Goal: Transaction & Acquisition: Register for event/course

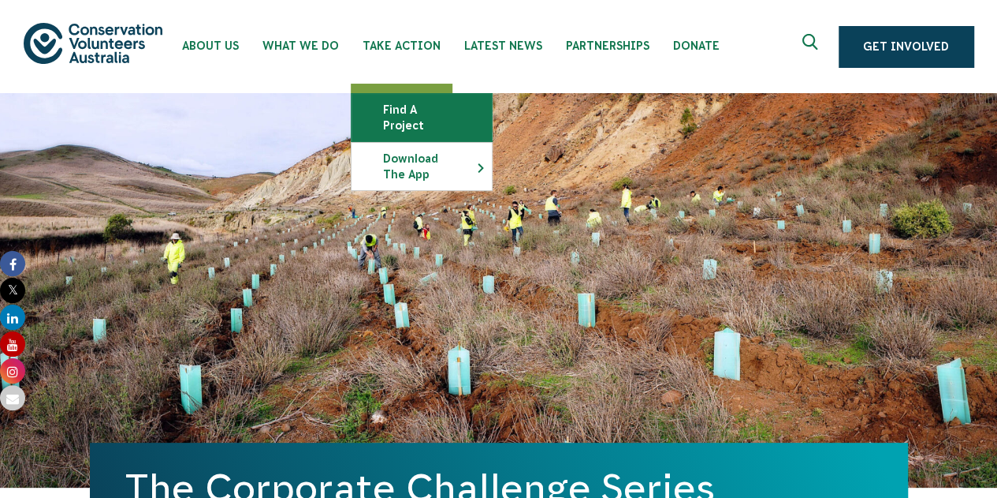
click at [423, 110] on link "Find a project" at bounding box center [422, 117] width 140 height 47
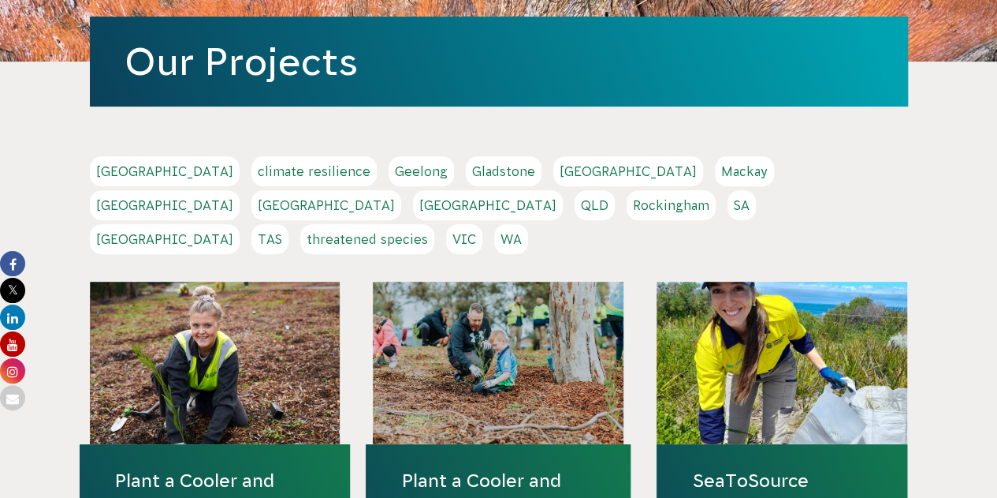
click at [240, 190] on link "[GEOGRAPHIC_DATA]" at bounding box center [165, 205] width 150 height 30
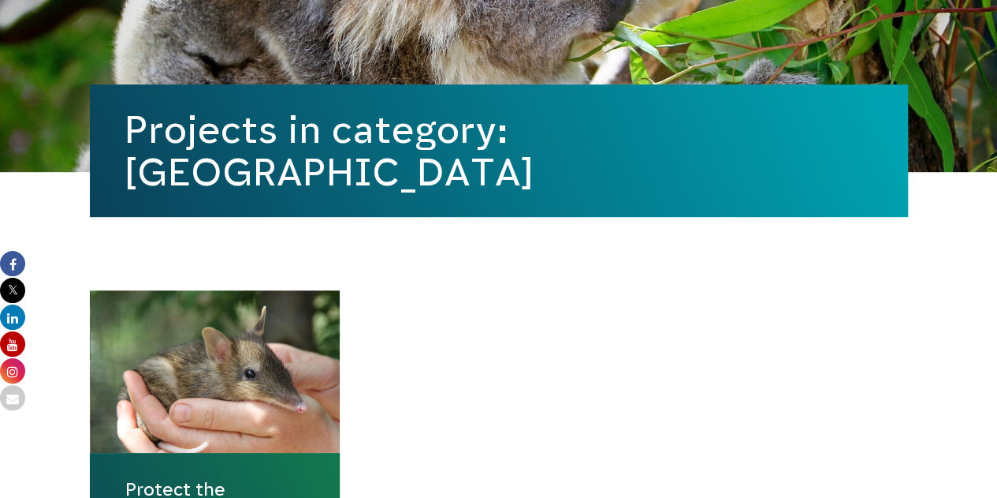
scroll to position [552, 0]
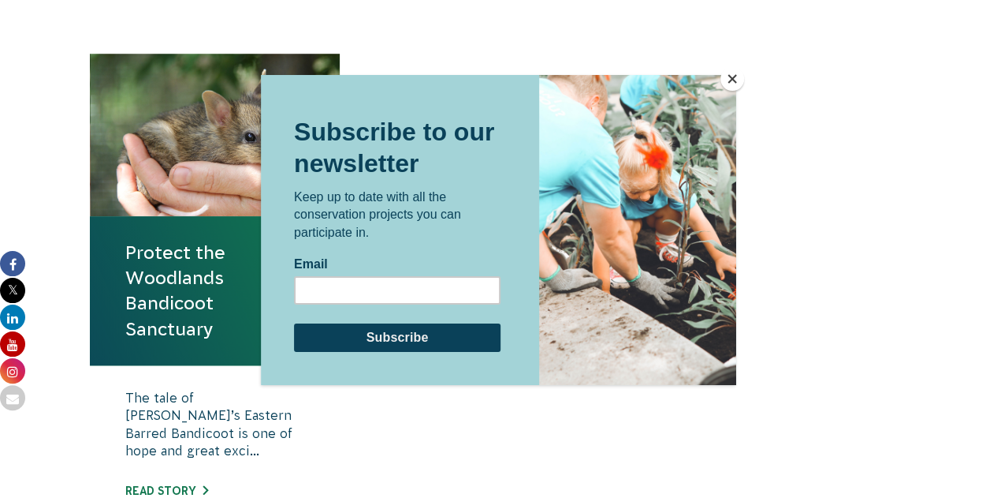
click at [727, 78] on button "Close" at bounding box center [733, 79] width 24 height 24
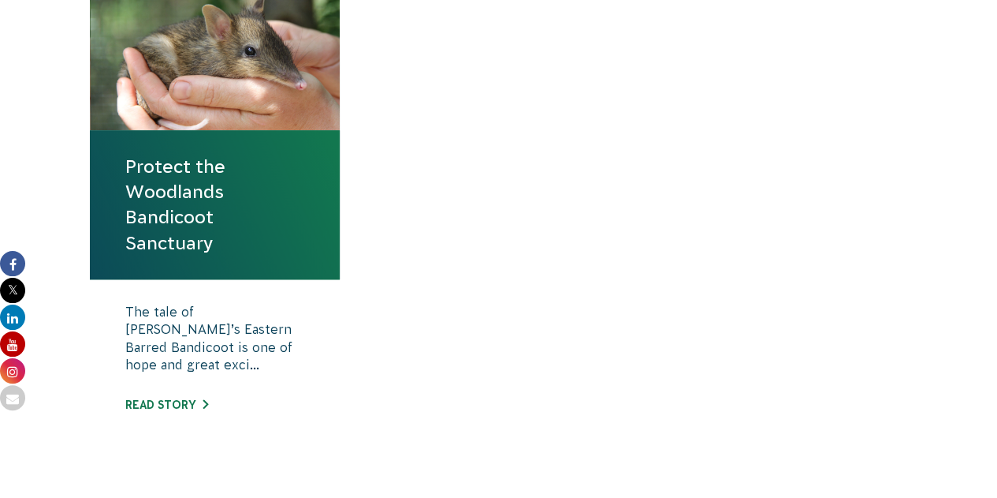
scroll to position [710, 0]
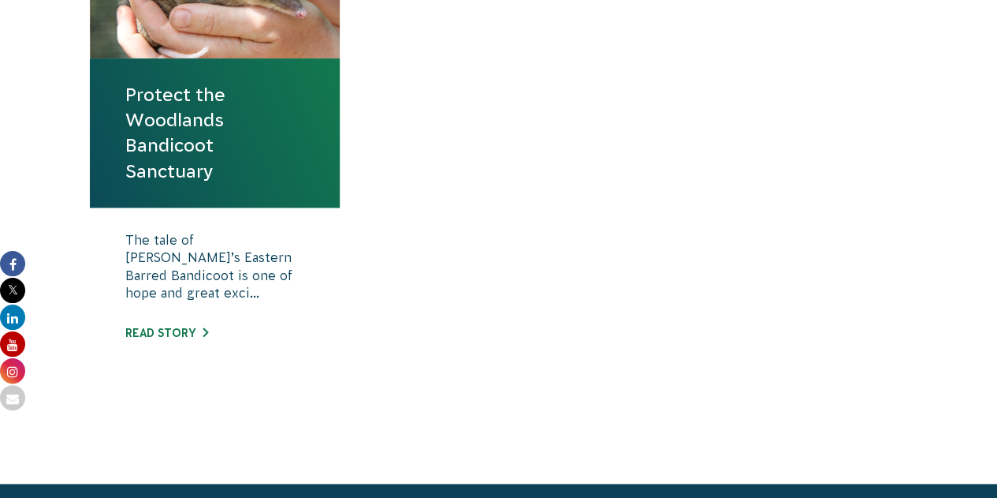
click at [225, 163] on link "Protect the Woodlands Bandicoot Sanctuary" at bounding box center [215, 133] width 180 height 102
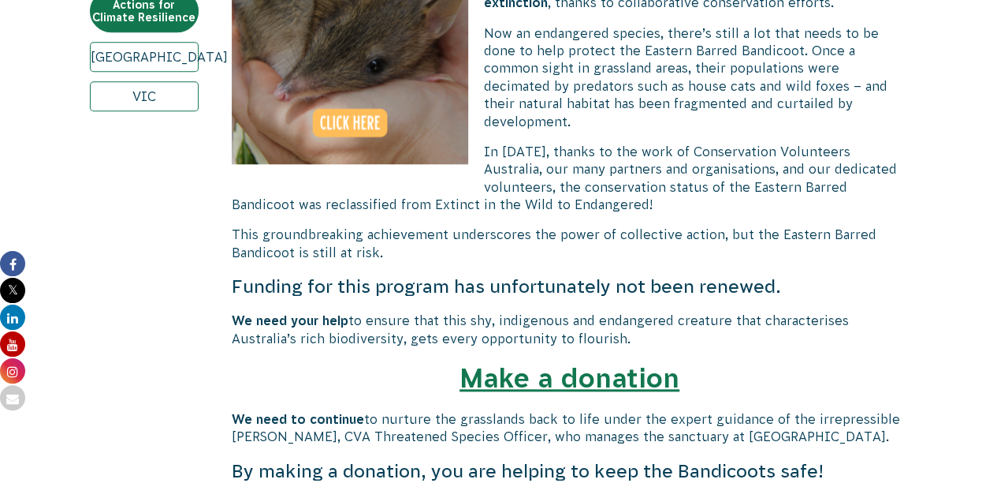
scroll to position [710, 0]
click at [151, 89] on link "VIC" at bounding box center [144, 95] width 109 height 30
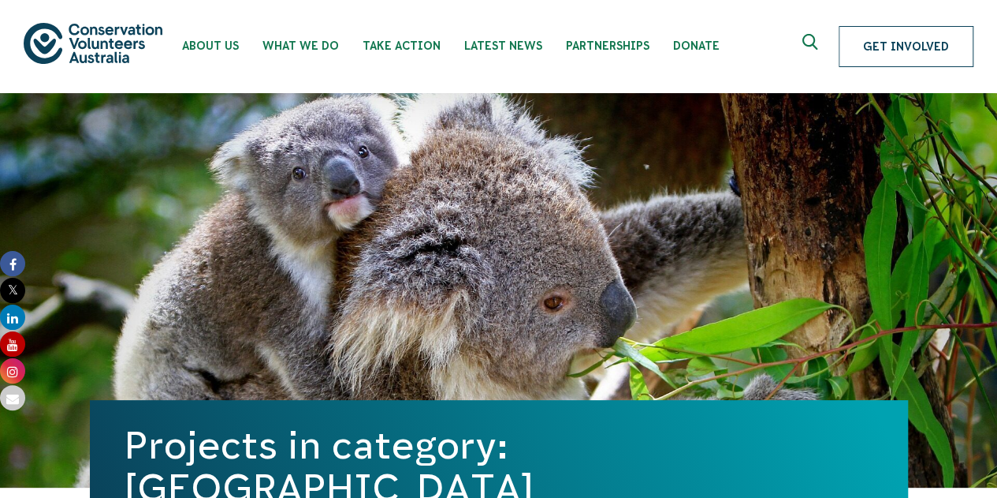
click at [907, 52] on link "Get Involved" at bounding box center [906, 46] width 135 height 41
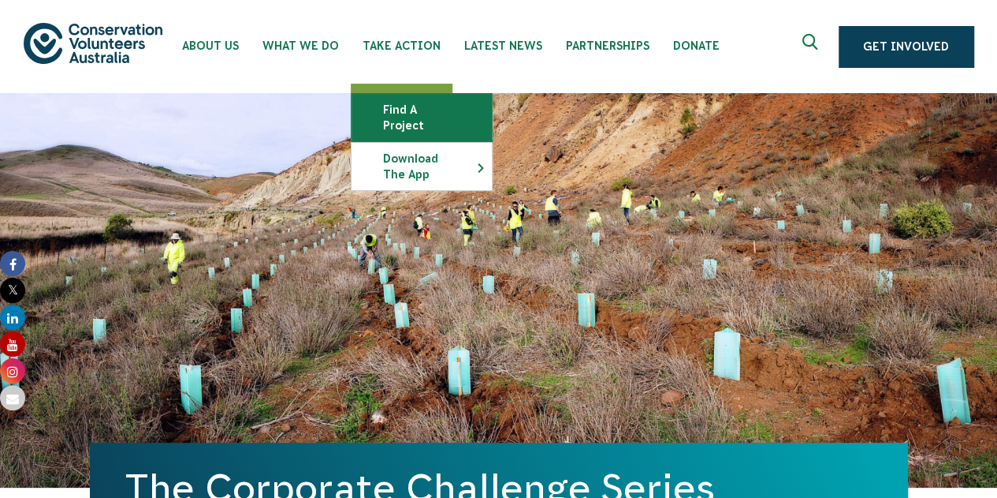
click at [437, 107] on link "Find a project" at bounding box center [422, 117] width 140 height 47
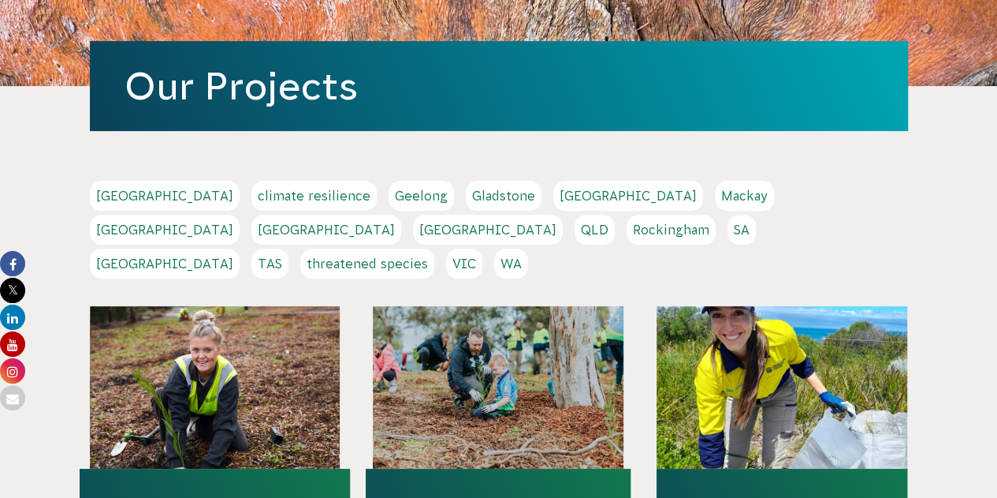
scroll to position [315, 0]
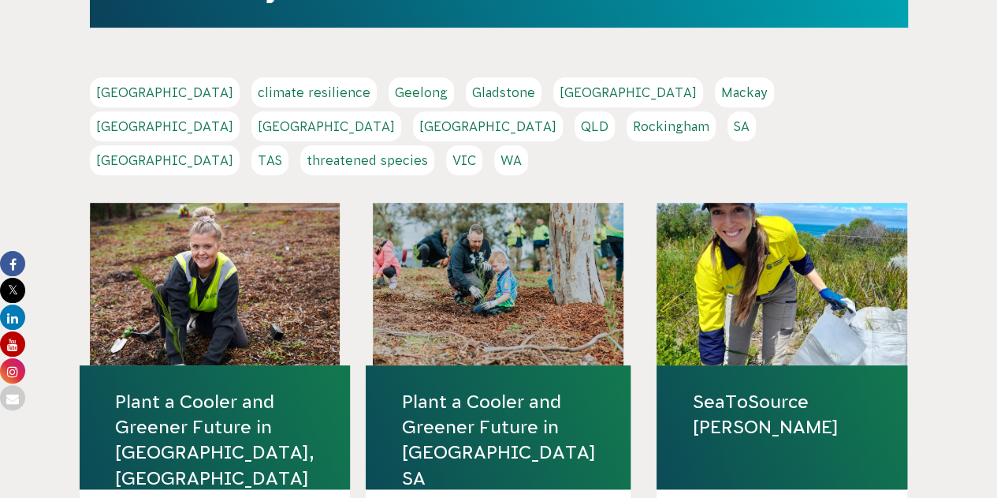
click at [240, 111] on link "Melbourne" at bounding box center [165, 126] width 150 height 30
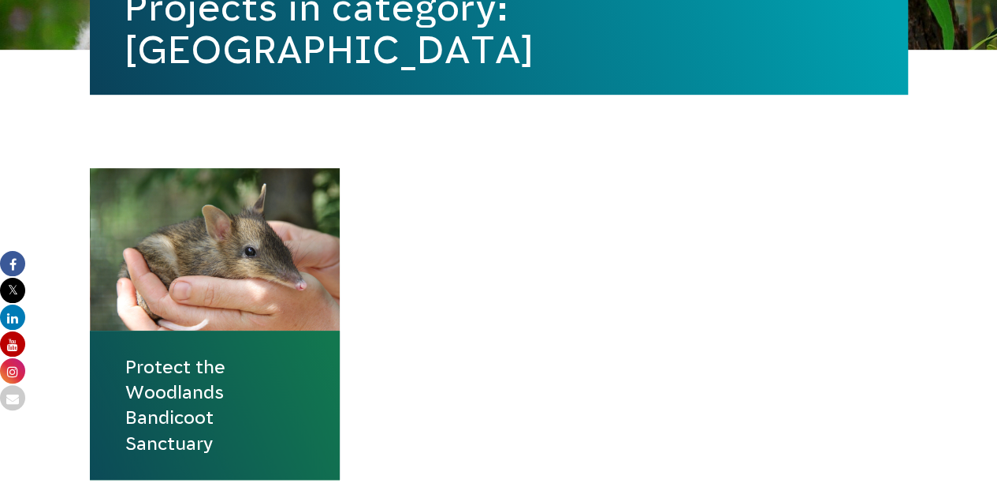
scroll to position [631, 0]
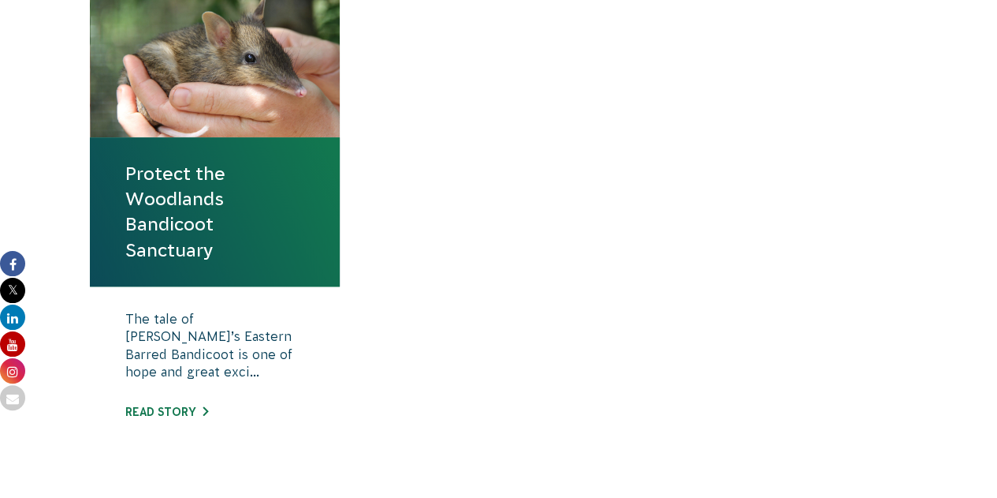
click at [186, 340] on p "The tale of [PERSON_NAME]’s Eastern Barred Bandicoot is one of hope and great e…" at bounding box center [215, 349] width 180 height 79
click at [178, 408] on link "Read story" at bounding box center [166, 411] width 83 height 13
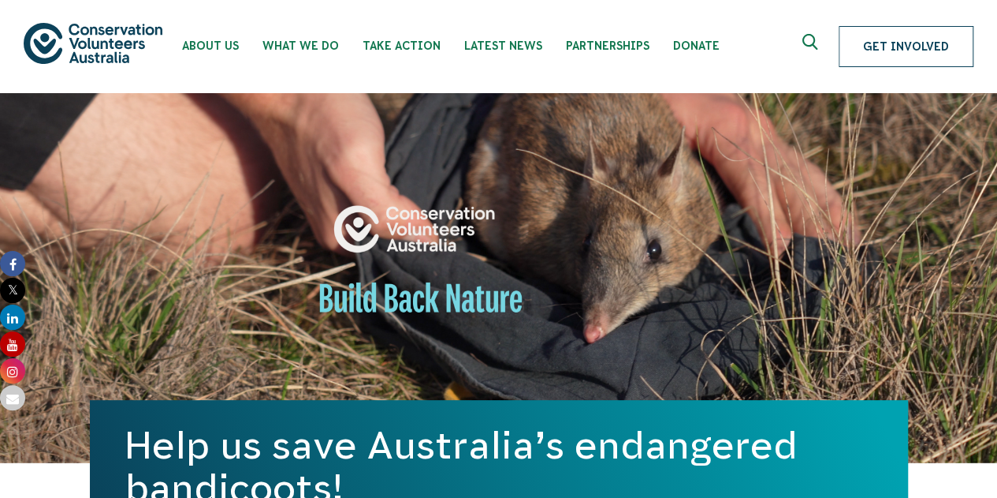
click at [891, 35] on link "Get Involved" at bounding box center [906, 46] width 135 height 41
